Goal: Transaction & Acquisition: Purchase product/service

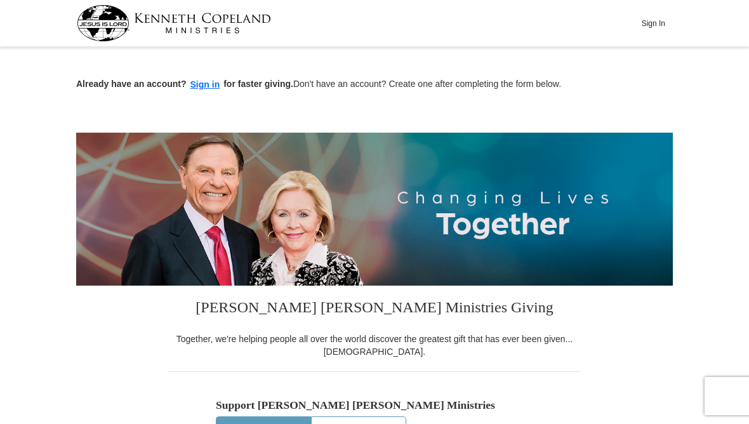
click at [654, 23] on button "Sign In" at bounding box center [653, 23] width 38 height 20
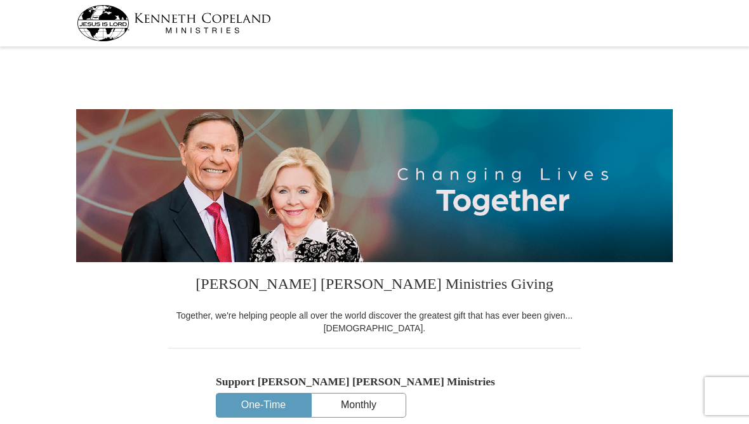
select select "PA"
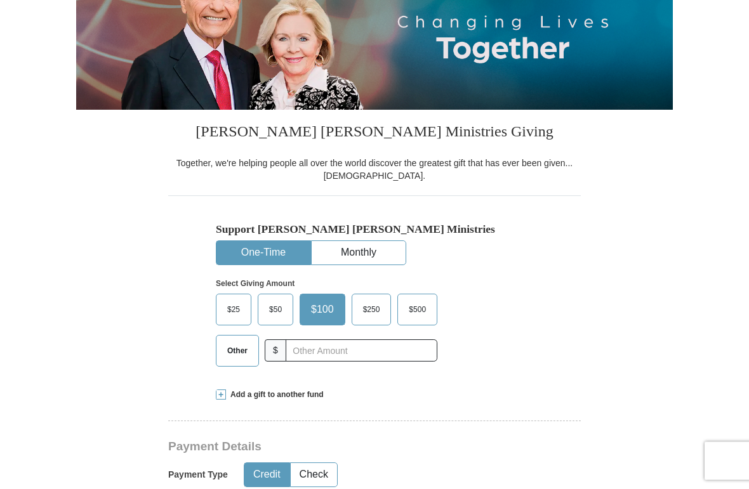
scroll to position [152, 0]
click at [242, 354] on span "Other" at bounding box center [237, 351] width 33 height 19
click at [0, 0] on input "Other" at bounding box center [0, 0] width 0 height 0
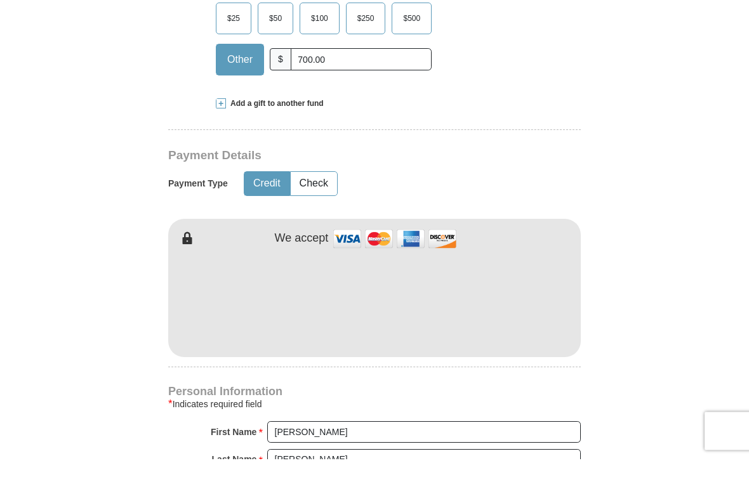
scroll to position [444, 0]
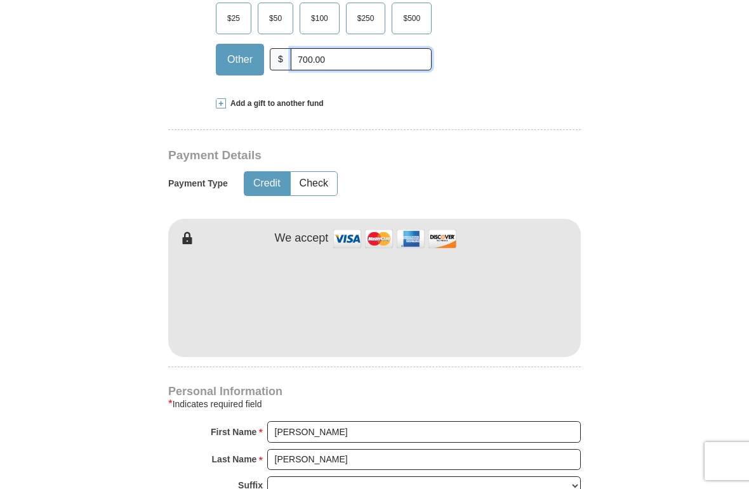
type input "700.00"
click at [321, 189] on button "Check" at bounding box center [314, 183] width 46 height 23
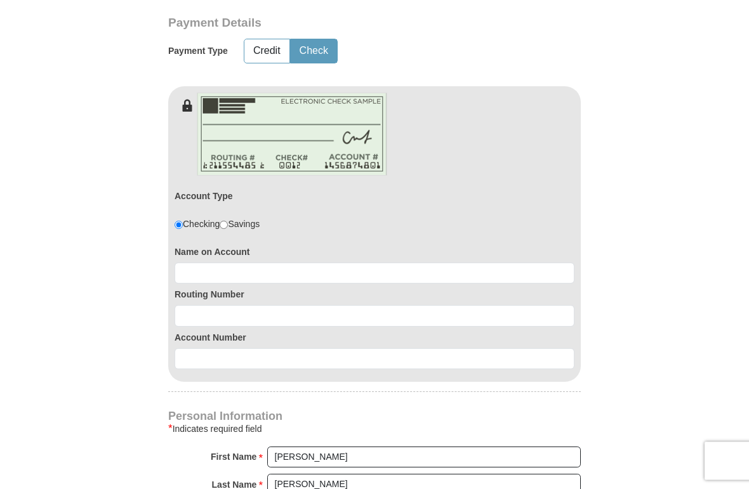
scroll to position [576, 0]
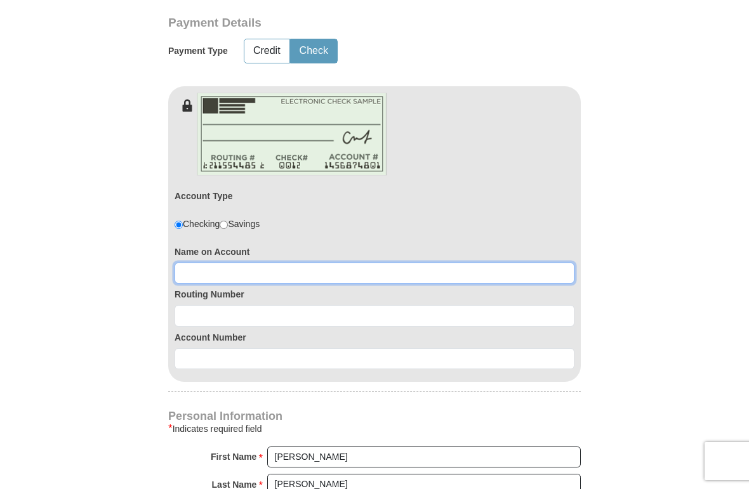
click at [229, 270] on input at bounding box center [375, 274] width 400 height 22
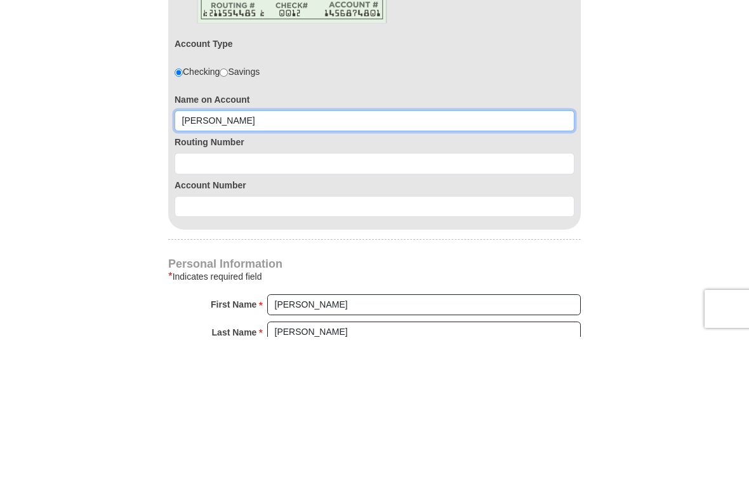
type input "Stewart Smith"
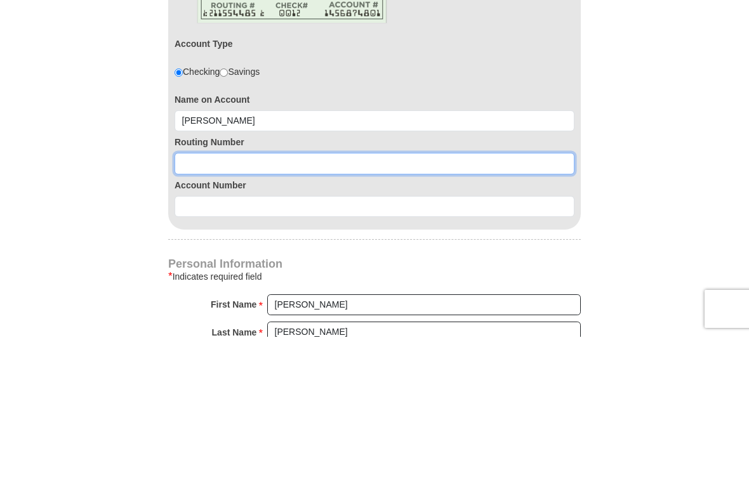
click at [227, 305] on input at bounding box center [375, 316] width 400 height 22
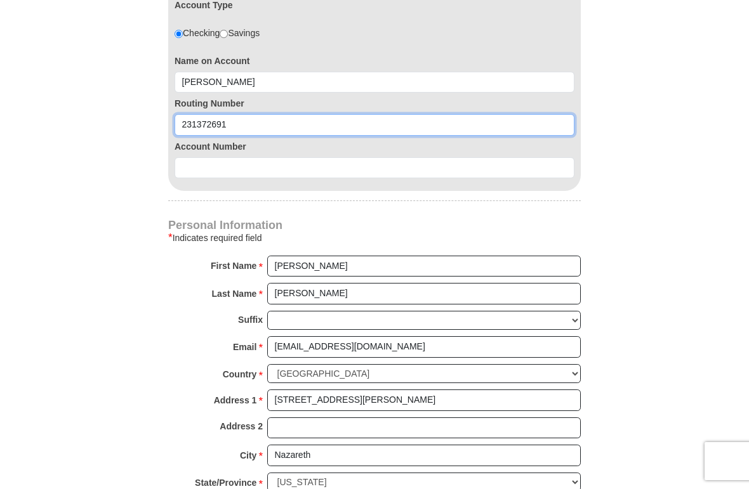
type input "231372691"
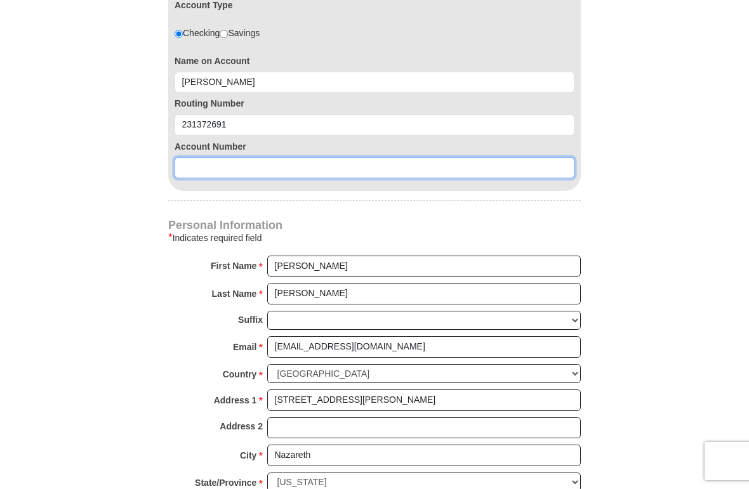
click at [218, 168] on input at bounding box center [375, 168] width 400 height 22
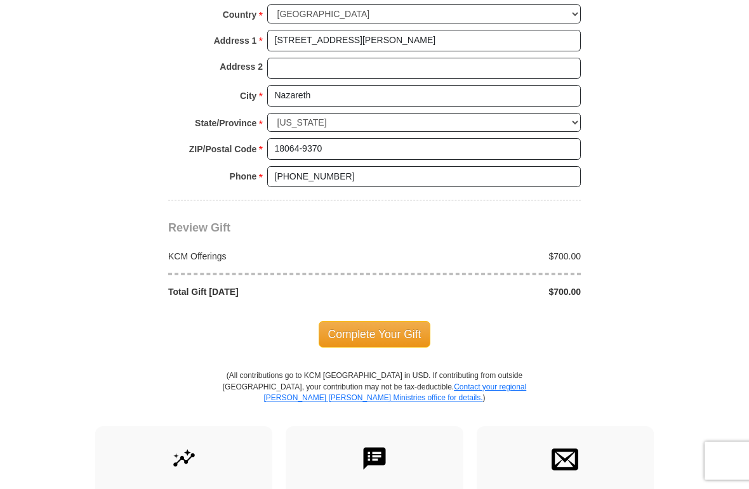
scroll to position [1128, 0]
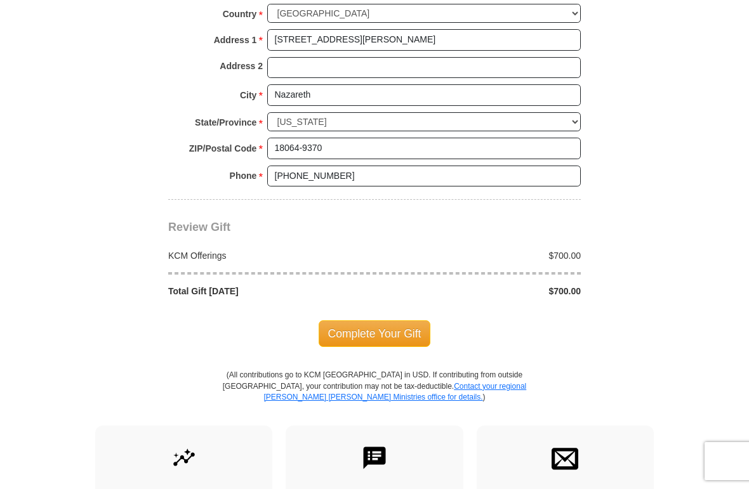
type input "0971060207"
click at [371, 328] on span "Complete Your Gift" at bounding box center [375, 334] width 112 height 27
